Goal: Information Seeking & Learning: Check status

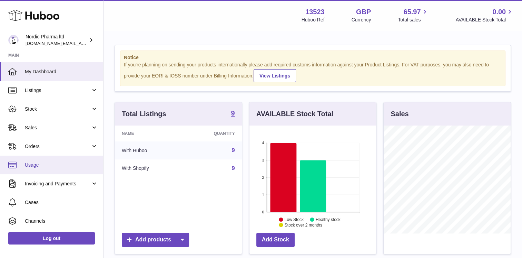
scroll to position [5, 0]
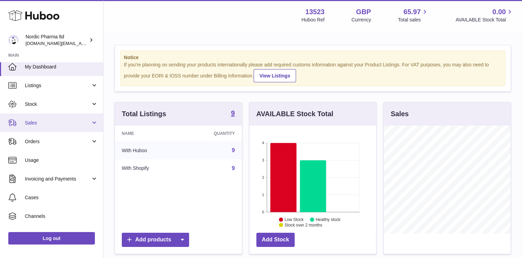
click at [79, 124] on span "Sales" at bounding box center [58, 122] width 66 height 7
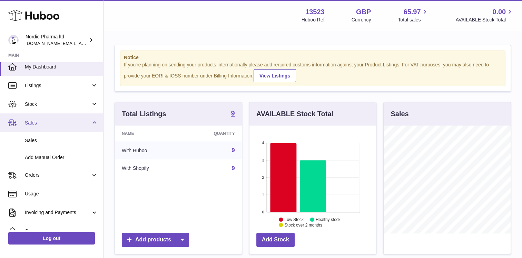
click at [79, 124] on span "Sales" at bounding box center [58, 122] width 66 height 7
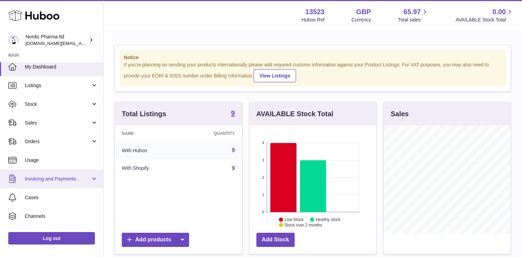
click at [83, 179] on span "Invoicing and Payments" at bounding box center [58, 178] width 66 height 7
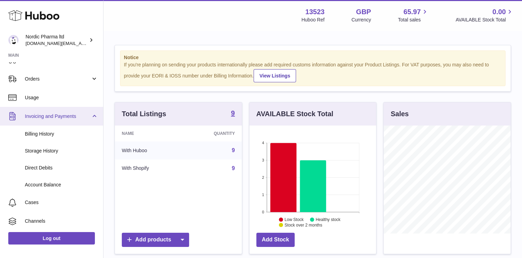
scroll to position [68, 0]
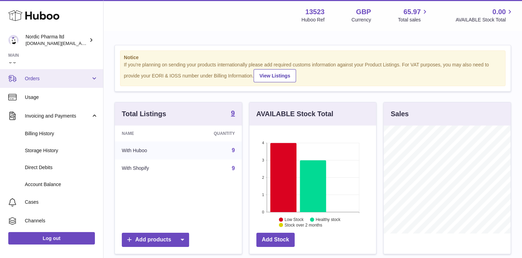
click at [77, 84] on link "Orders" at bounding box center [51, 78] width 103 height 19
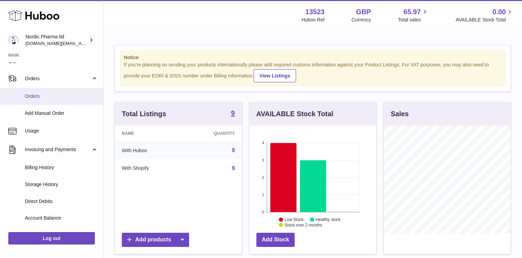
click at [68, 91] on link "Orders" at bounding box center [51, 96] width 103 height 17
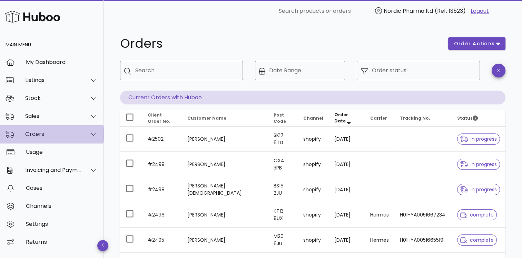
click at [88, 130] on div at bounding box center [89, 133] width 17 height 17
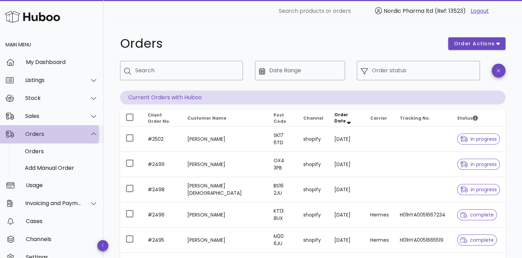
click at [89, 129] on div at bounding box center [89, 133] width 17 height 17
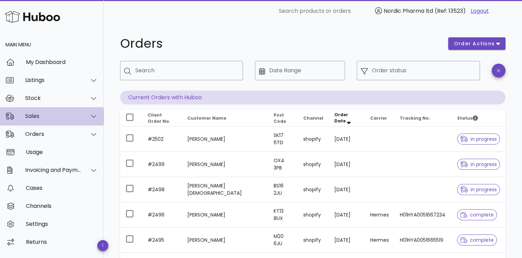
click at [89, 113] on div at bounding box center [93, 116] width 9 height 6
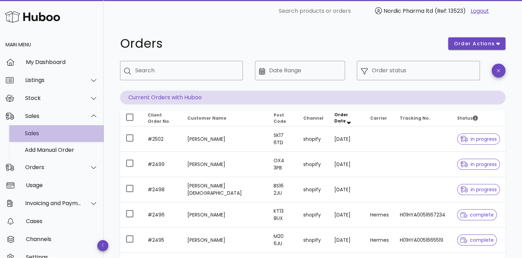
click at [79, 135] on div "Sales" at bounding box center [61, 133] width 73 height 7
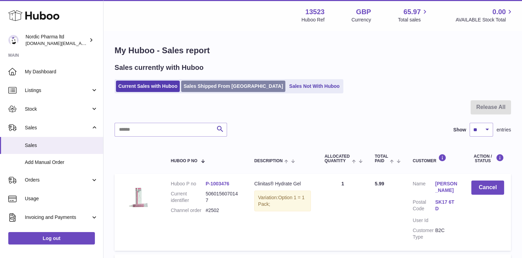
click at [220, 88] on link "Sales Shipped From [GEOGRAPHIC_DATA]" at bounding box center [233, 85] width 104 height 11
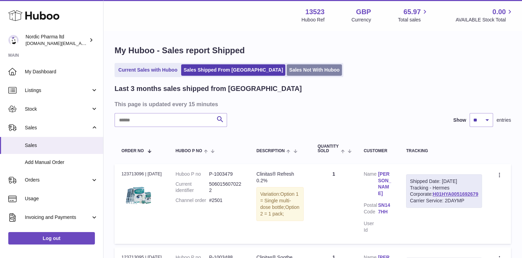
click at [287, 69] on link "Sales Not With Huboo" at bounding box center [314, 69] width 55 height 11
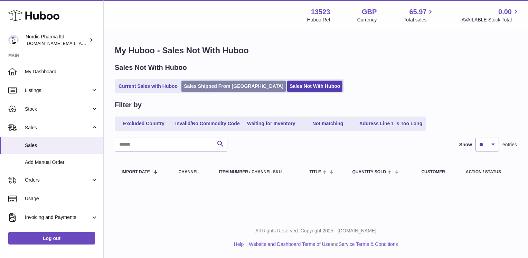
click at [232, 85] on link "Sales Shipped From [GEOGRAPHIC_DATA]" at bounding box center [233, 85] width 104 height 11
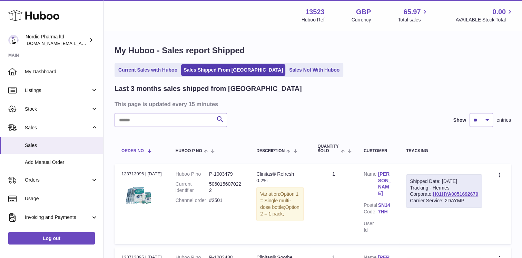
click at [149, 151] on span at bounding box center [147, 151] width 6 height 6
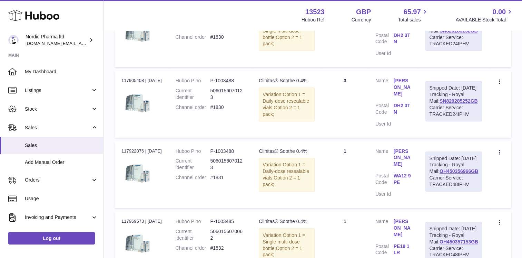
scroll to position [749, 0]
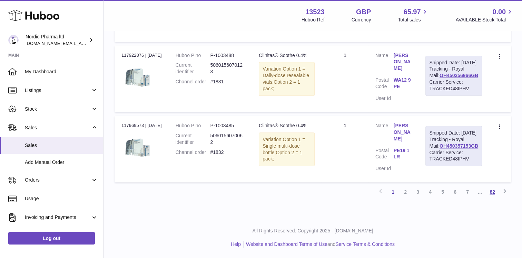
click at [492, 191] on link "82" at bounding box center [492, 191] width 12 height 12
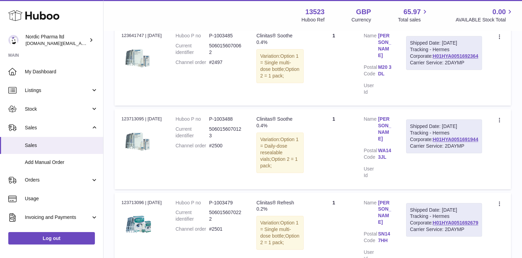
scroll to position [595, 0]
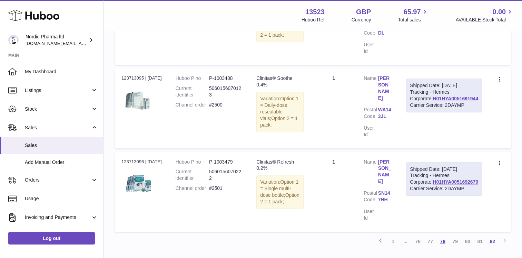
click at [439, 235] on link "78" at bounding box center [443, 241] width 12 height 12
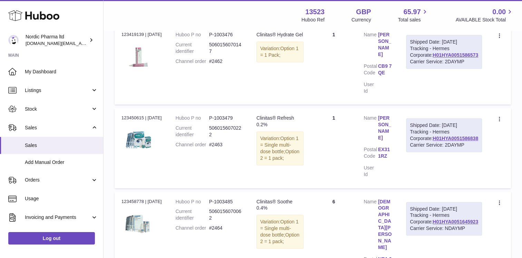
scroll to position [749, 0]
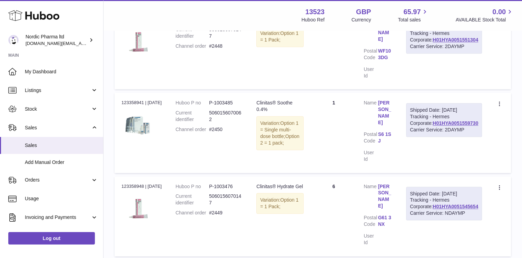
scroll to position [749, 0]
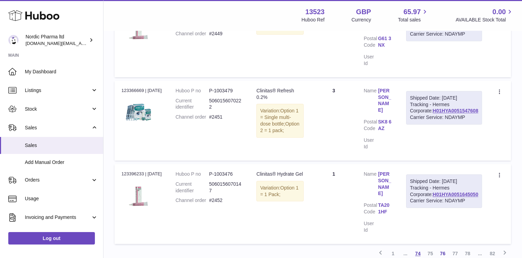
click at [417, 247] on link "74" at bounding box center [418, 253] width 12 height 12
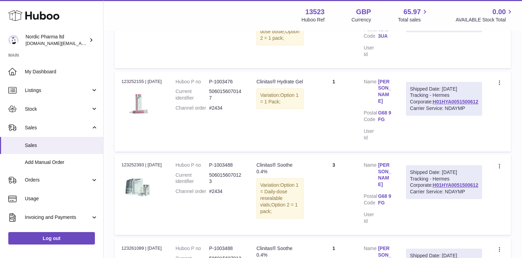
scroll to position [749, 0]
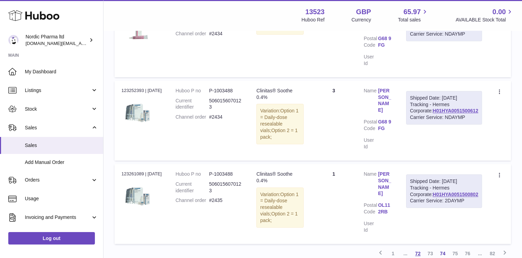
click at [418, 247] on link "72" at bounding box center [418, 253] width 12 height 12
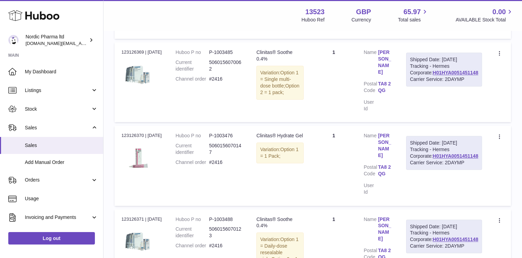
scroll to position [749, 0]
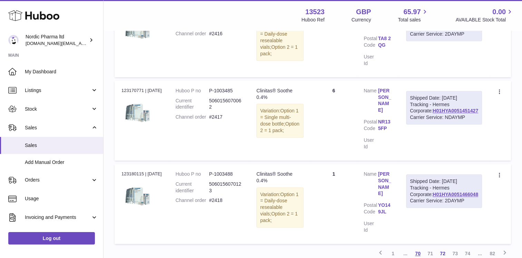
click at [417, 247] on link "70" at bounding box center [418, 253] width 12 height 12
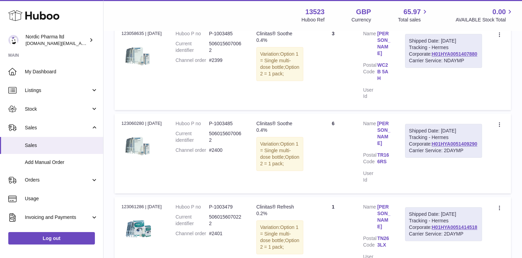
scroll to position [708, 0]
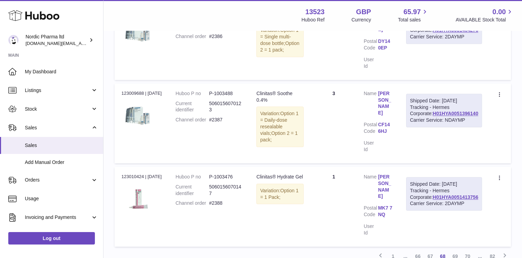
scroll to position [749, 0]
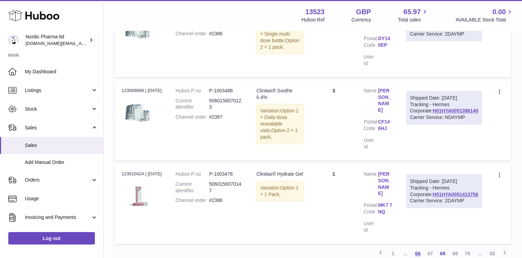
click at [418, 247] on link "66" at bounding box center [418, 253] width 12 height 12
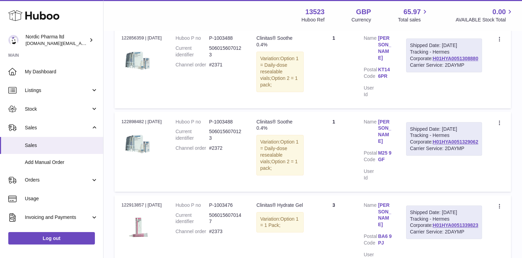
scroll to position [749, 0]
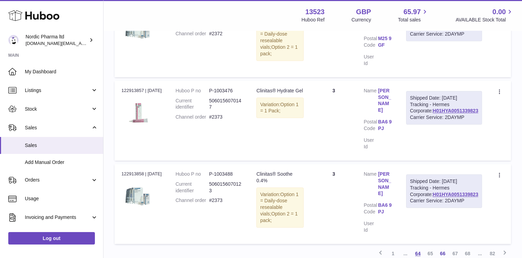
click at [416, 247] on link "64" at bounding box center [418, 253] width 12 height 12
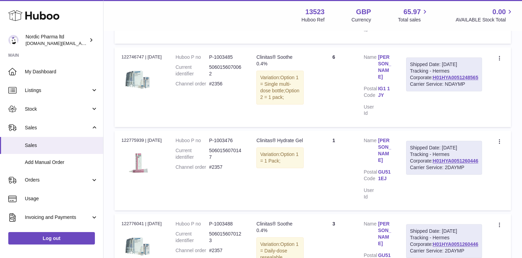
scroll to position [749, 0]
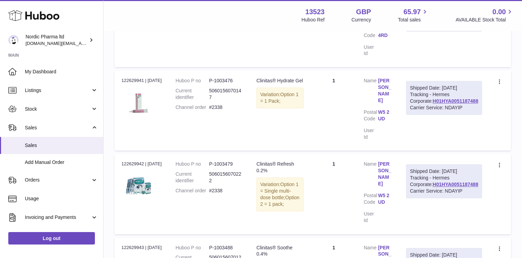
scroll to position [749, 0]
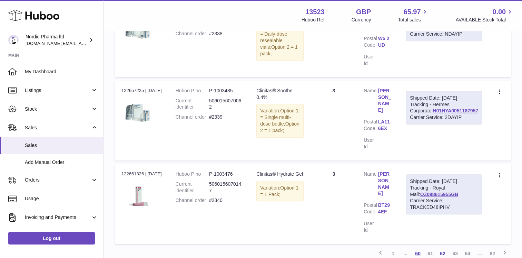
click at [418, 247] on link "60" at bounding box center [418, 253] width 12 height 12
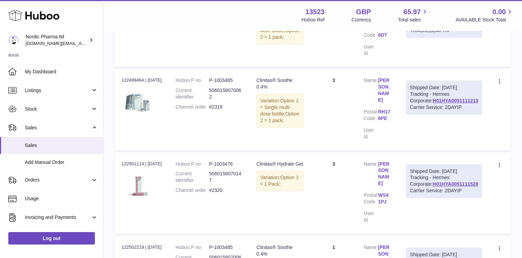
scroll to position [749, 0]
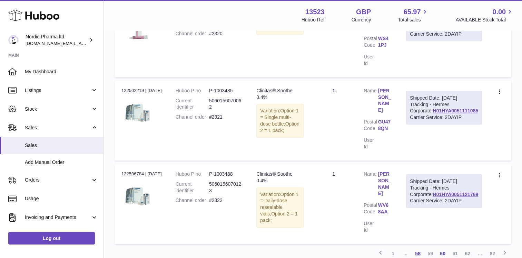
click at [417, 247] on link "58" at bounding box center [418, 253] width 12 height 12
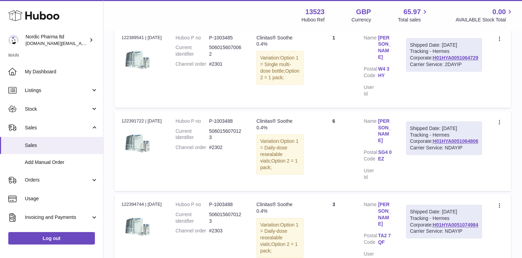
scroll to position [749, 0]
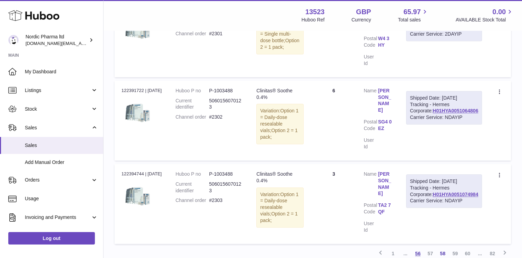
click at [417, 247] on link "56" at bounding box center [418, 253] width 12 height 12
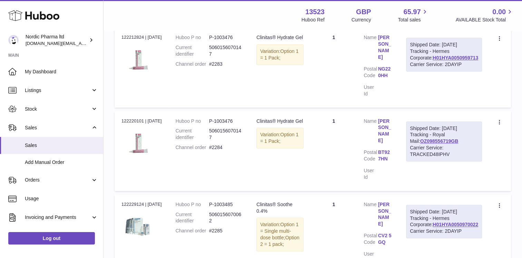
scroll to position [749, 0]
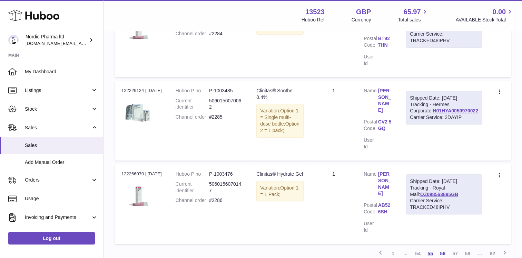
click at [428, 247] on link "55" at bounding box center [430, 253] width 12 height 12
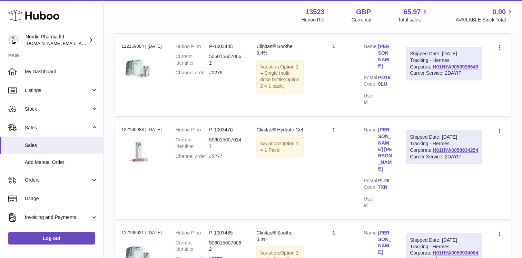
scroll to position [749, 0]
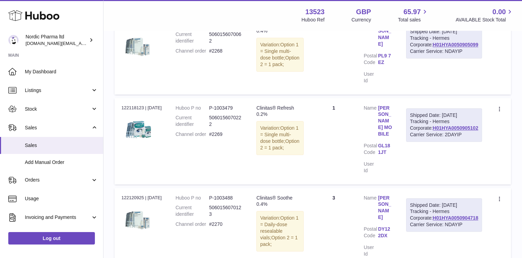
scroll to position [749, 0]
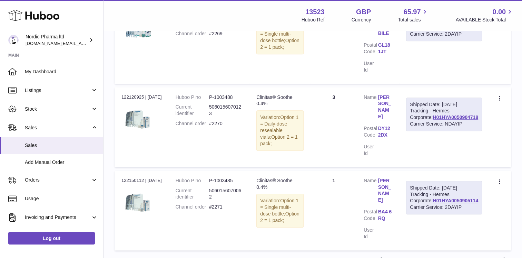
click at [430, 253] on link "53" at bounding box center [430, 259] width 12 height 12
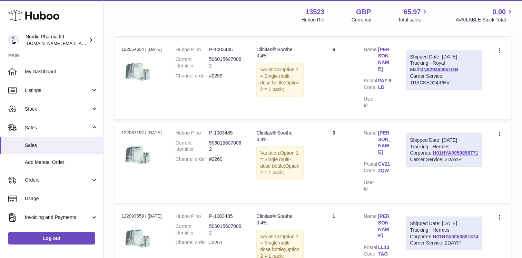
scroll to position [704, 0]
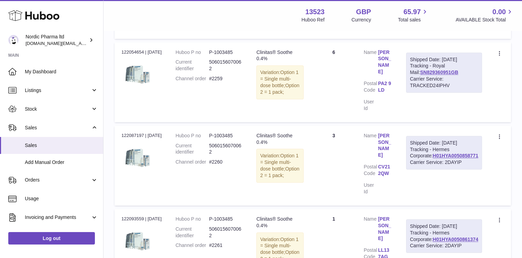
drag, startPoint x: 120, startPoint y: 83, endPoint x: 286, endPoint y: 157, distance: 181.3
drag, startPoint x: 286, startPoint y: 157, endPoint x: 115, endPoint y: 83, distance: 186.0
click at [115, 125] on td "Order no 122087197 | 1st Aug" at bounding box center [142, 165] width 54 height 80
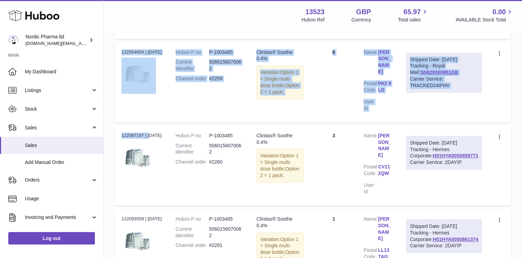
drag, startPoint x: 122, startPoint y: 86, endPoint x: 512, endPoint y: 176, distance: 400.6
copy table "Order No Huboo P no Description Quantity Sold Customer Tracking Order no 122031…"
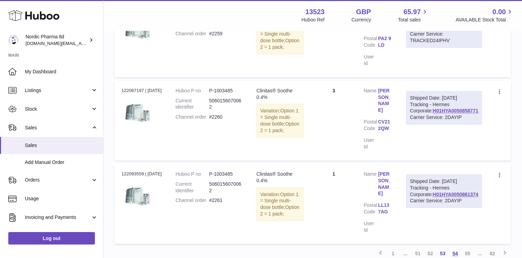
click at [455, 247] on link "54" at bounding box center [455, 253] width 12 height 12
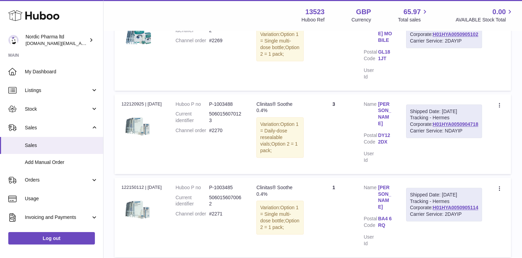
scroll to position [749, 0]
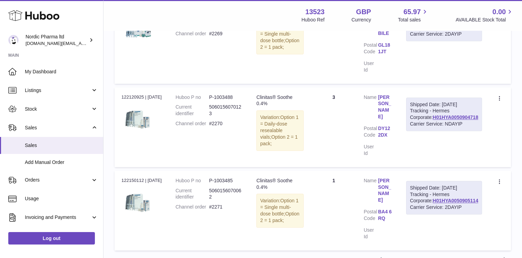
drag, startPoint x: 120, startPoint y: 140, endPoint x: 525, endPoint y: 167, distance: 405.6
copy table "Order No Huboo P no Description Quantity Sold Customer Tracking Order no"
click at [453, 253] on link "55" at bounding box center [455, 259] width 12 height 12
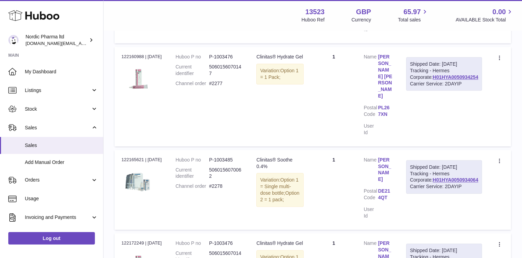
scroll to position [749, 0]
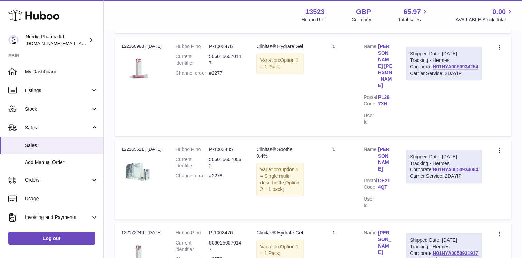
drag, startPoint x: 118, startPoint y: 139, endPoint x: 495, endPoint y: 180, distance: 378.4
copy table "Order No Huboo P no Description Quantity Sold Customer Tracking Order no"
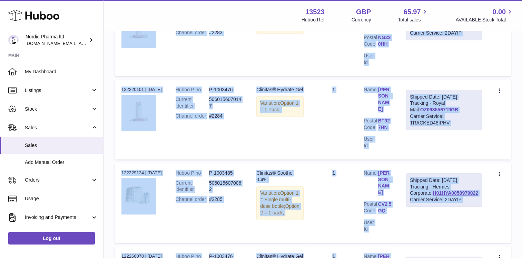
scroll to position [749, 0]
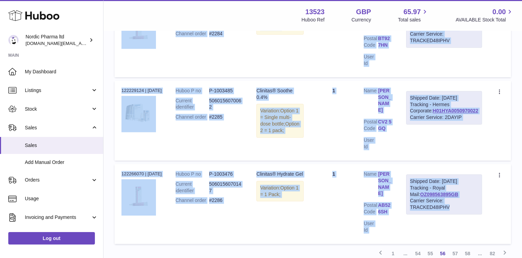
drag, startPoint x: 122, startPoint y: 142, endPoint x: 481, endPoint y: 166, distance: 360.2
copy tbody "122172250 | 2nd Aug Huboo P no P-1003485 Current identifier 5060156070062 Chann…"
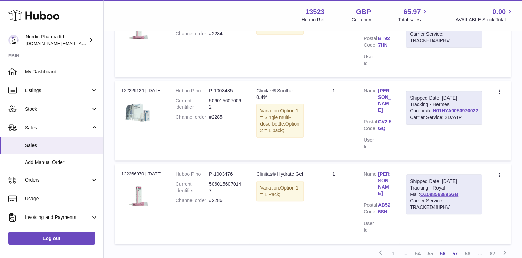
click at [454, 247] on link "57" at bounding box center [455, 253] width 12 height 12
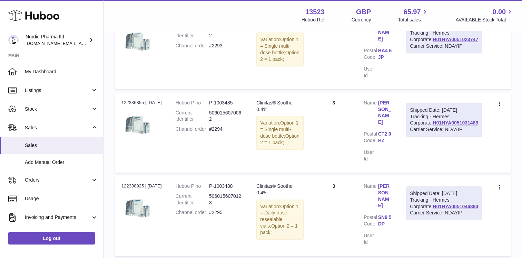
scroll to position [749, 0]
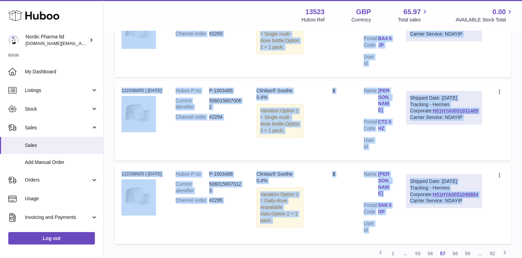
drag, startPoint x: 119, startPoint y: 141, endPoint x: 481, endPoint y: 174, distance: 363.3
copy tbody "122266335 | 4th Aug Huboo P no P-1003488 Current identifier 5060156070123 Chann…"
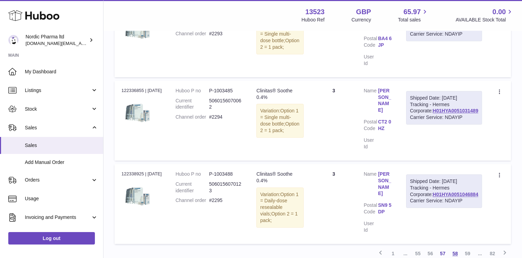
click at [453, 247] on link "58" at bounding box center [455, 253] width 12 height 12
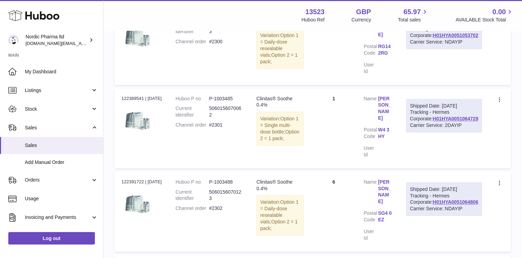
scroll to position [749, 0]
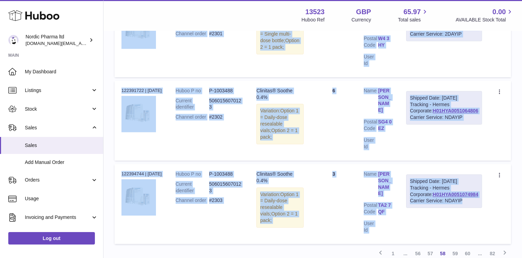
drag, startPoint x: 121, startPoint y: 138, endPoint x: 475, endPoint y: 173, distance: 355.6
copy tbody "122342773 | 5th Aug Huboo P no P-1003488 Current identifier 5060156070123 Chann…"
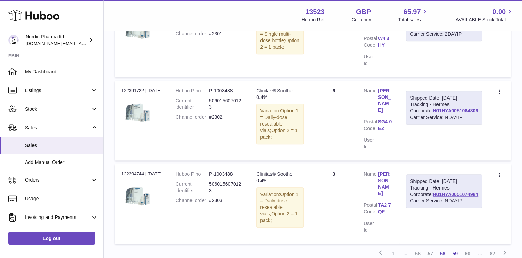
click at [456, 247] on link "59" at bounding box center [455, 253] width 12 height 12
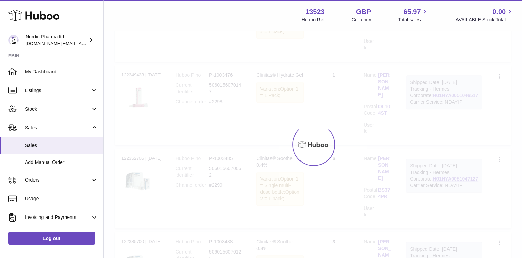
scroll to position [31, 0]
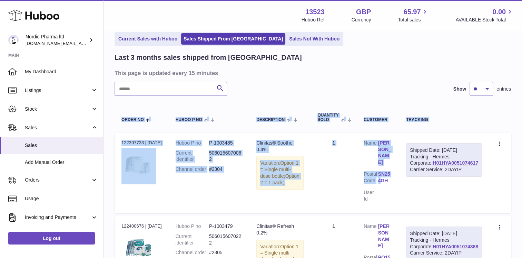
drag, startPoint x: 114, startPoint y: 135, endPoint x: 396, endPoint y: 167, distance: 283.9
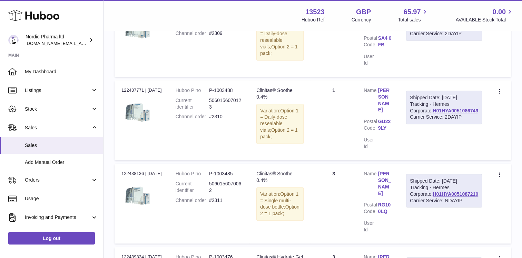
scroll to position [749, 0]
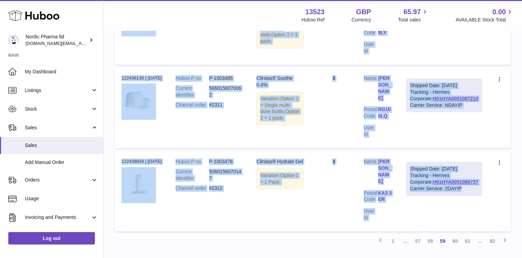
drag, startPoint x: 118, startPoint y: 140, endPoint x: 480, endPoint y: 164, distance: 361.9
copy tbody "122397733 | 6th Aug Huboo P no P-1003485 Current identifier 5060156070062 Chann…"
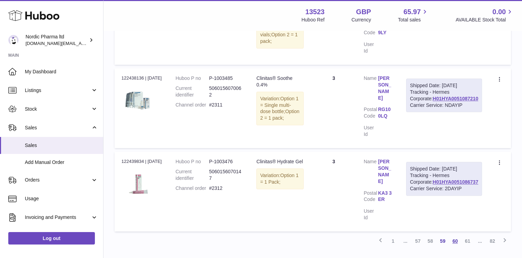
click at [455, 234] on link "60" at bounding box center [455, 240] width 12 height 12
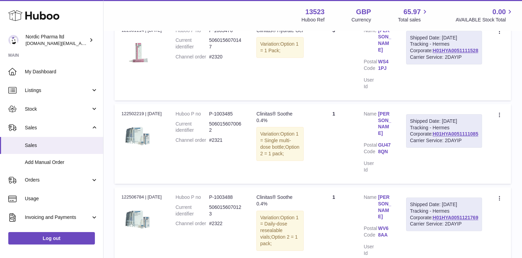
scroll to position [749, 0]
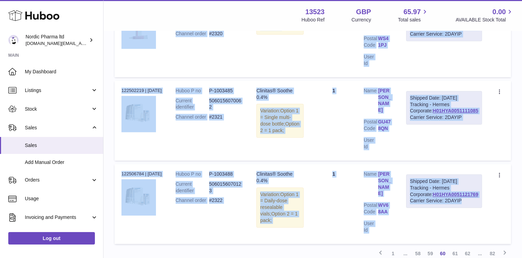
drag, startPoint x: 119, startPoint y: 141, endPoint x: 461, endPoint y: 172, distance: 343.2
copy tbody "122439836 | 7th Aug Huboo P no P-1003485 Current identifier 5060156070062 Chann…"
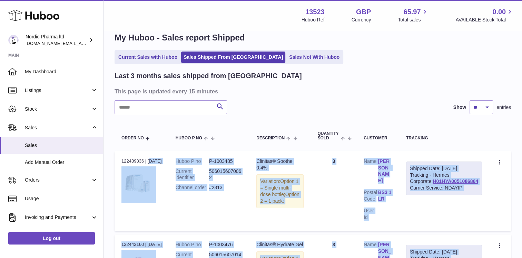
scroll to position [0, 0]
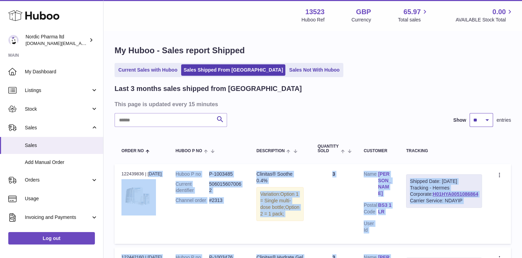
click at [486, 119] on select "** ** **" at bounding box center [481, 120] width 23 height 14
select select "**"
click at [470, 113] on select "** ** **" at bounding box center [481, 120] width 23 height 14
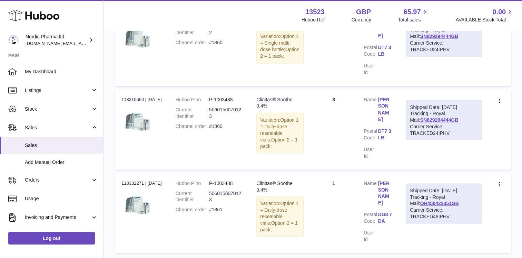
scroll to position [3836, 0]
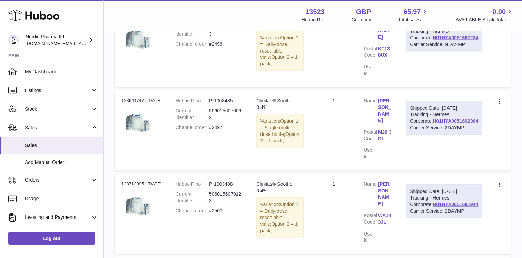
scroll to position [1366, 0]
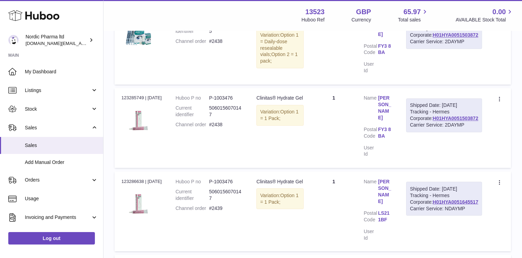
scroll to position [3836, 0]
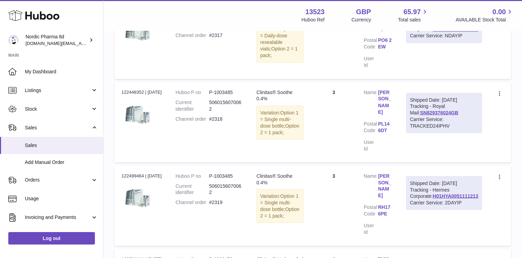
scroll to position [3836, 0]
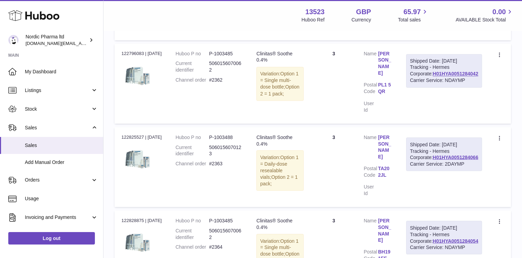
scroll to position [3836, 0]
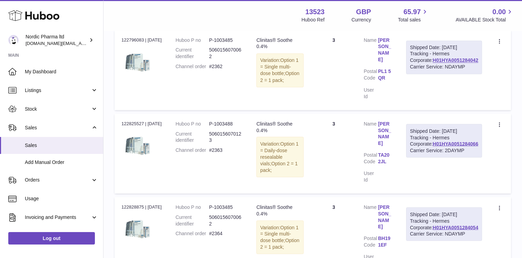
drag, startPoint x: 120, startPoint y: 143, endPoint x: 491, endPoint y: 175, distance: 372.2
copy table "Order No Huboo P no Description Quantity Sold Customer Tracking Order no"
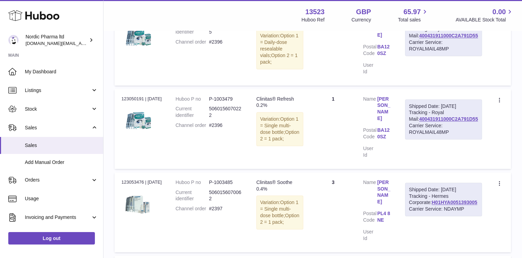
scroll to position [3665, 0]
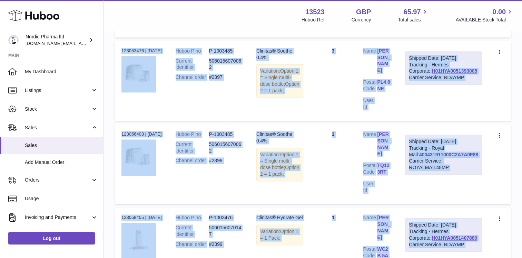
drag, startPoint x: 118, startPoint y: 139, endPoint x: 477, endPoint y: 164, distance: 360.6
copy tbody "122840874 | 14th Aug Huboo P no P-1003476 Current identifier 5060156070147 Chan…"
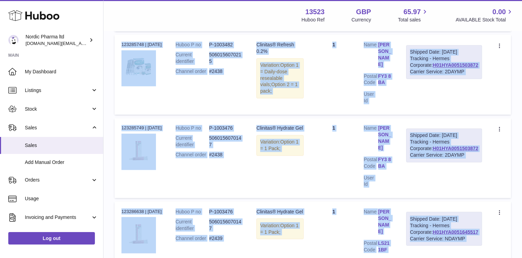
scroll to position [3836, 0]
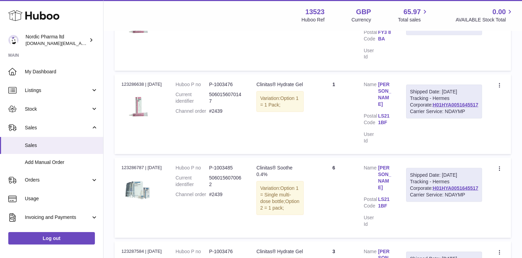
drag, startPoint x: 122, startPoint y: 141, endPoint x: 490, endPoint y: 173, distance: 369.4
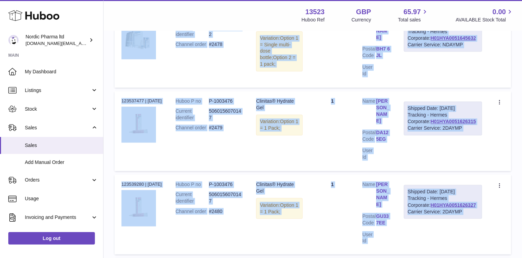
scroll to position [3741, 0]
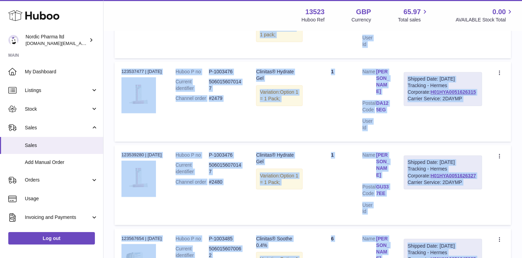
drag, startPoint x: 118, startPoint y: 142, endPoint x: 483, endPoint y: 172, distance: 366.1
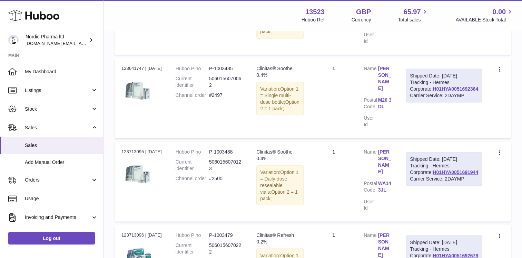
scroll to position [1366, 0]
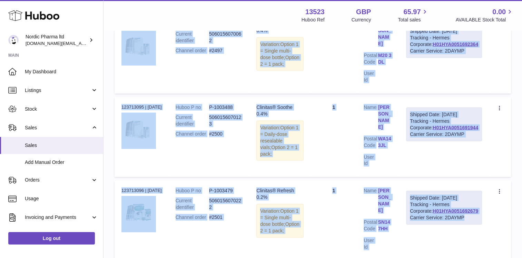
drag, startPoint x: 120, startPoint y: 141, endPoint x: 466, endPoint y: 171, distance: 347.6
